Goal: Information Seeking & Learning: Learn about a topic

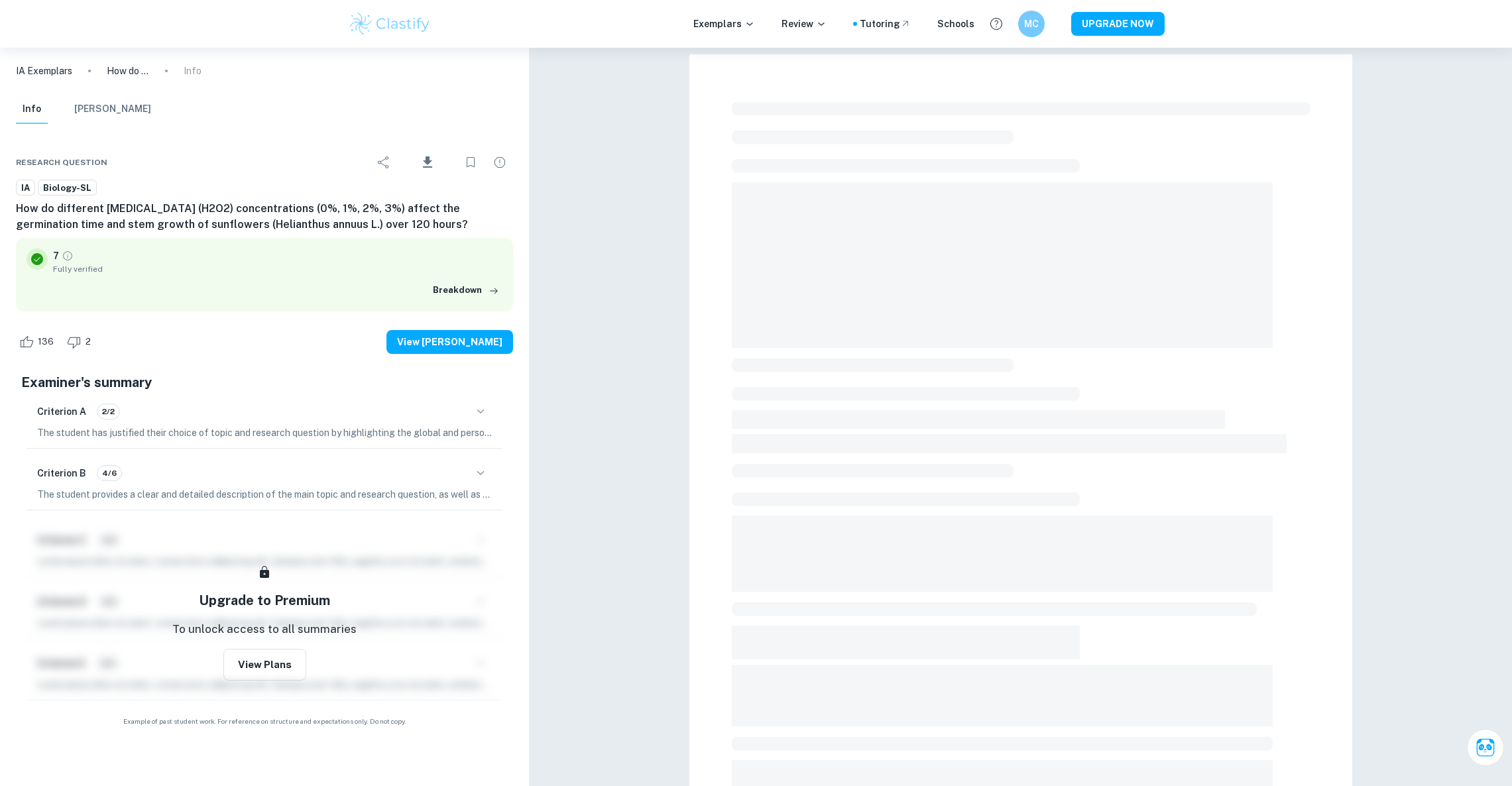
click at [1024, 31] on div "MC" at bounding box center [1032, 24] width 27 height 27
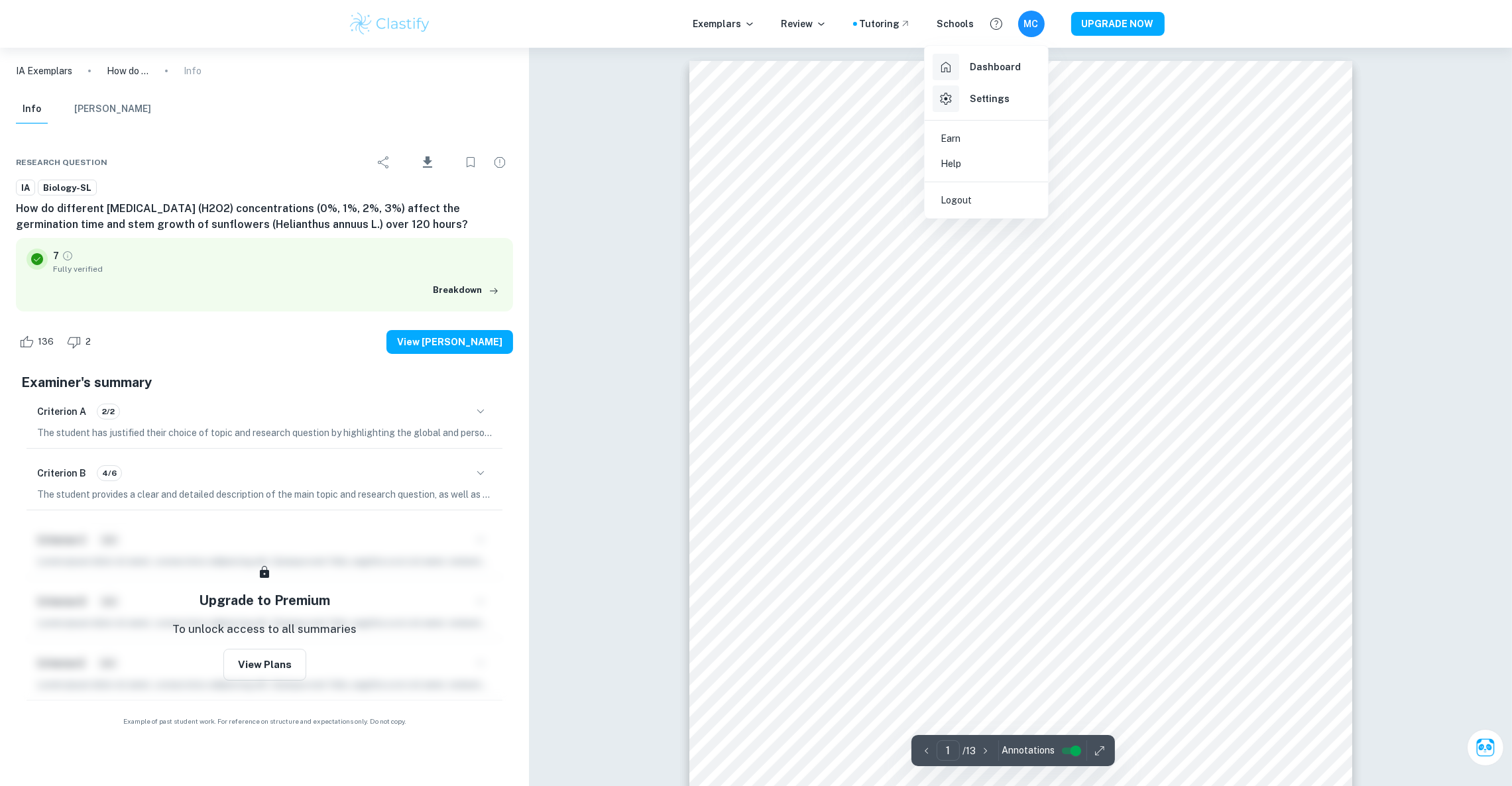
click at [975, 188] on li "Logout" at bounding box center [986, 200] width 112 height 25
